Goal: Browse casually

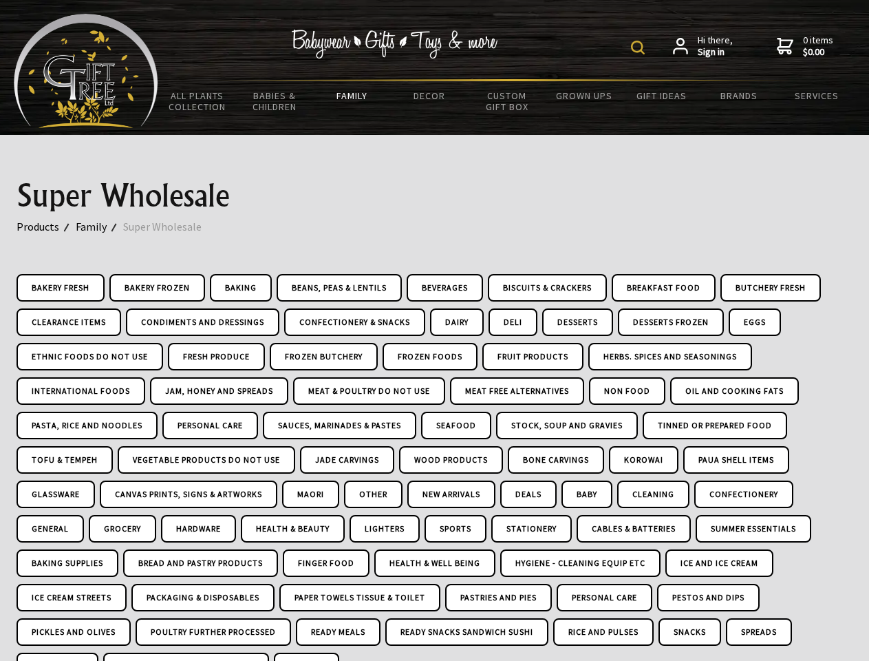
click at [640, 47] on img at bounding box center [638, 48] width 14 height 14
